Goal: Task Accomplishment & Management: Use online tool/utility

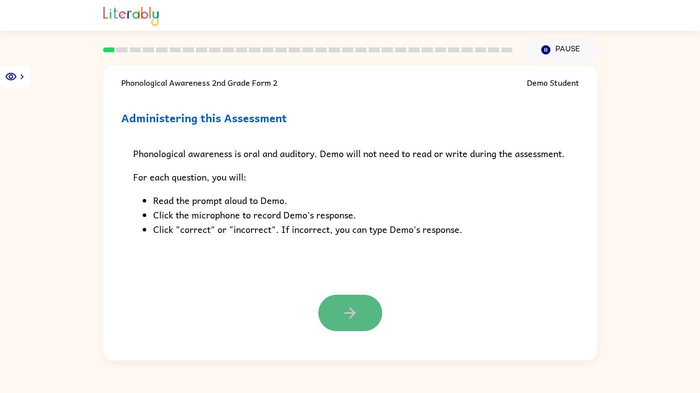
click at [360, 314] on button "button" at bounding box center [350, 313] width 64 height 36
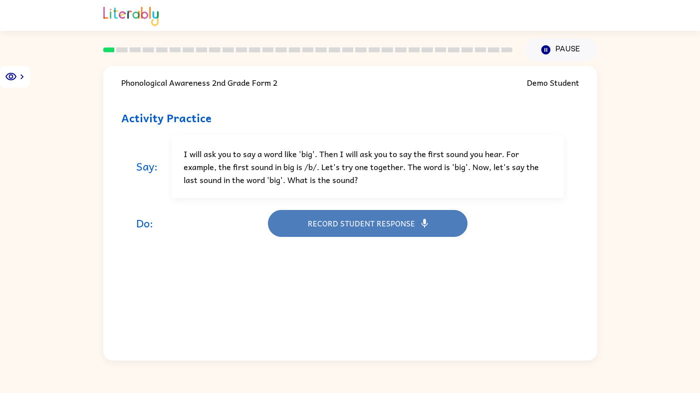
click at [352, 231] on button "Record student response" at bounding box center [367, 223] width 199 height 27
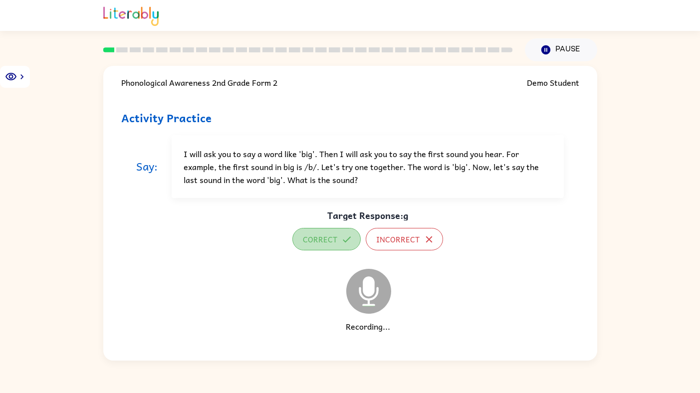
click at [336, 242] on button "Correct" at bounding box center [326, 239] width 68 height 22
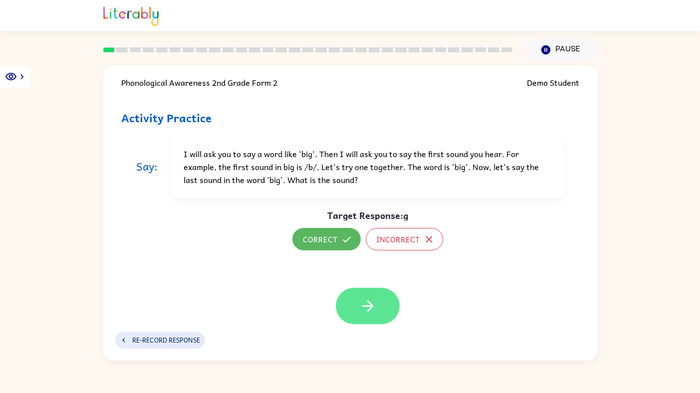
click at [370, 305] on icon "button" at bounding box center [367, 305] width 11 height 11
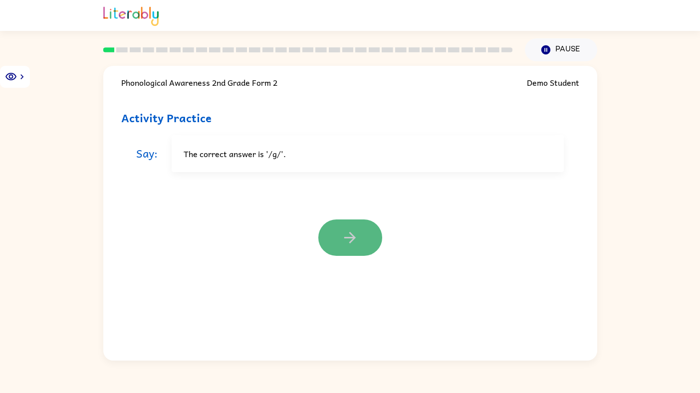
click at [343, 233] on icon "button" at bounding box center [349, 237] width 17 height 17
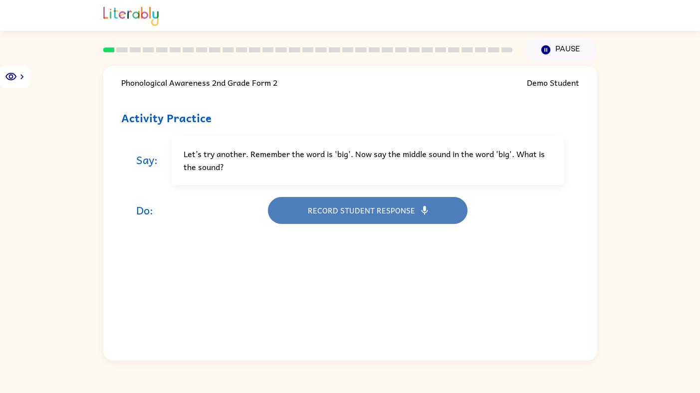
click at [330, 208] on button "Record student response" at bounding box center [367, 210] width 199 height 27
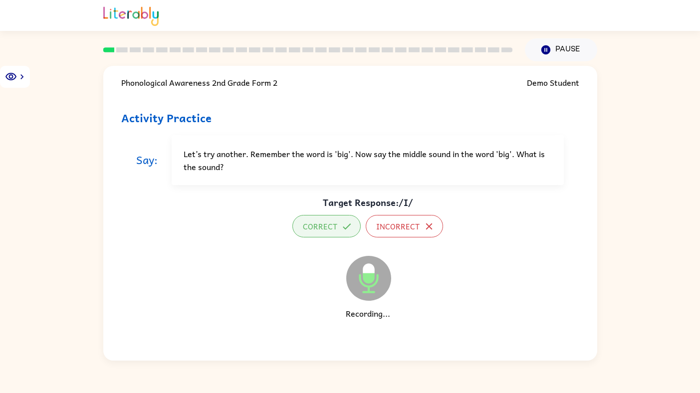
click at [345, 230] on icon "button" at bounding box center [346, 226] width 11 height 11
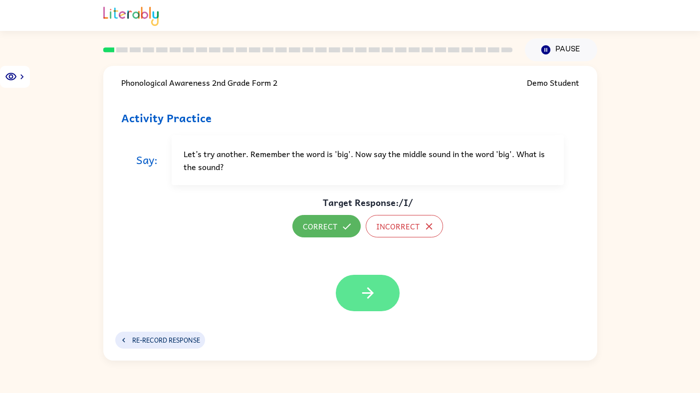
click at [367, 297] on icon "button" at bounding box center [367, 292] width 11 height 11
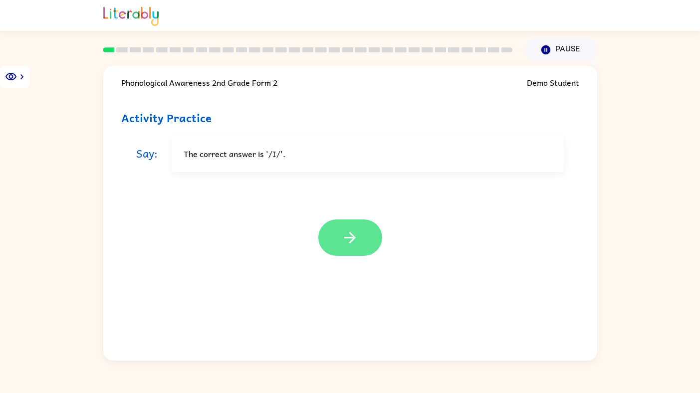
click at [352, 231] on icon "button" at bounding box center [349, 237] width 17 height 17
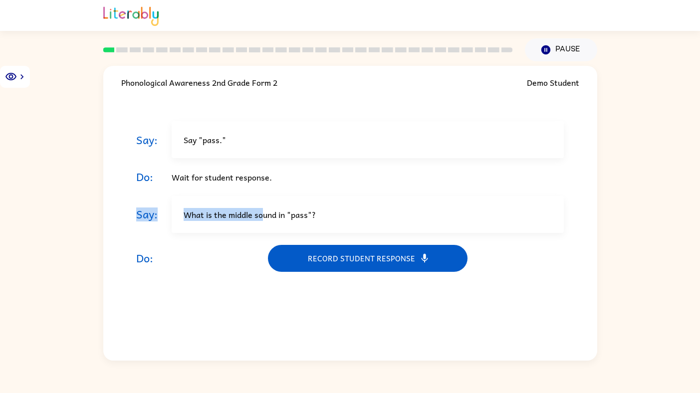
drag, startPoint x: 133, startPoint y: 214, endPoint x: 261, endPoint y: 214, distance: 127.6
click at [261, 214] on div "Say: Say "pass." Do: Wait for student response. Say: What is the middle sound i…" at bounding box center [350, 196] width 458 height 182
click at [21, 76] on icon "button" at bounding box center [22, 77] width 10 height 10
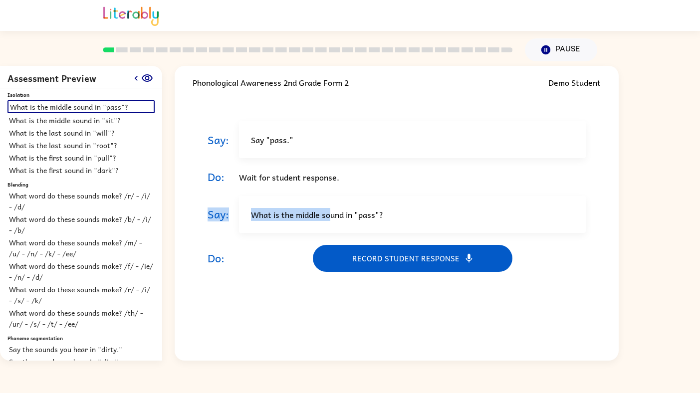
click at [136, 80] on icon "button" at bounding box center [136, 78] width 10 height 10
